Goal: Transaction & Acquisition: Book appointment/travel/reservation

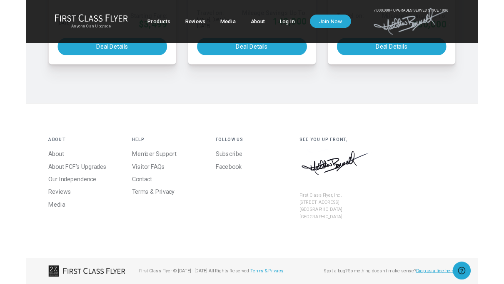
scroll to position [978, 0]
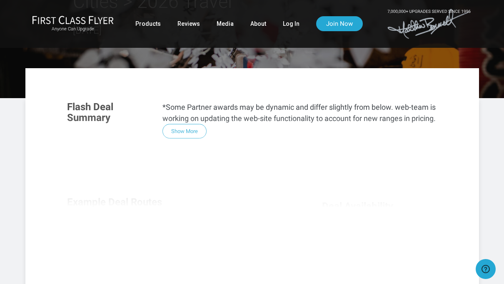
scroll to position [122, 0]
click at [189, 118] on div "Flash Deal Summary *Some Partner awards may be dynamic and differ slightly from…" at bounding box center [252, 211] width 387 height 235
click at [184, 119] on div "Flash Deal Summary *Some Partner awards may be dynamic and differ slightly from…" at bounding box center [252, 211] width 387 height 235
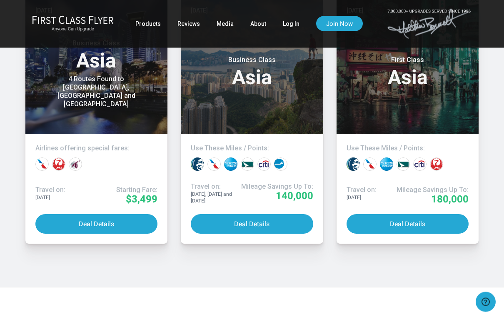
scroll to position [765, 0]
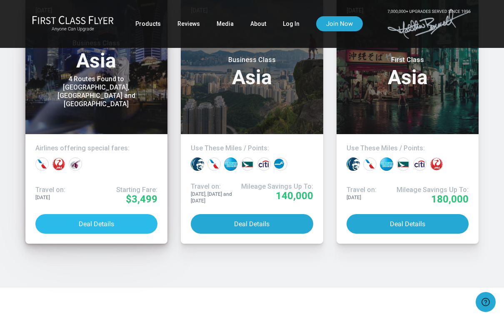
click at [119, 234] on button "Deal Details" at bounding box center [96, 224] width 122 height 20
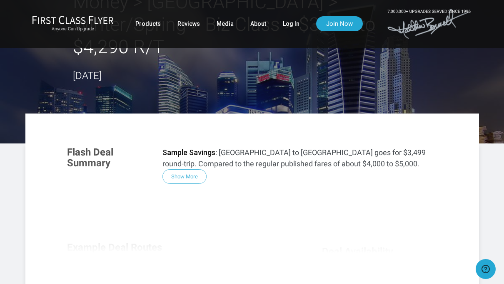
scroll to position [53, 0]
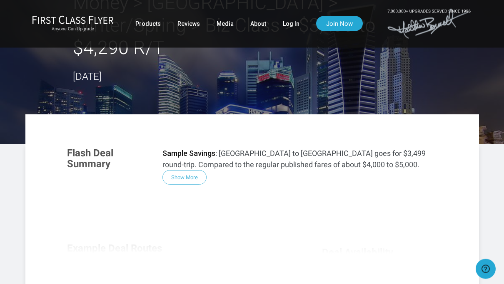
click at [188, 156] on div "Flash Deal Summary Sample Savings : [GEOGRAPHIC_DATA] to [GEOGRAPHIC_DATA] goes…" at bounding box center [252, 257] width 387 height 235
click at [289, 25] on link "Log In" at bounding box center [291, 23] width 17 height 15
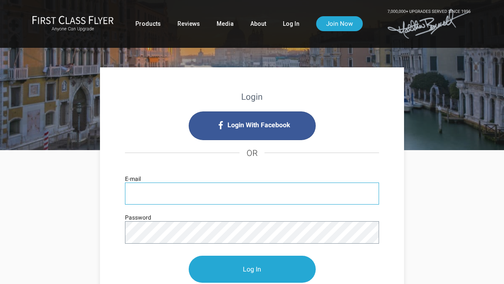
type input "[EMAIL_ADDRESS][DOMAIN_NAME]"
